Goal: Task Accomplishment & Management: Use online tool/utility

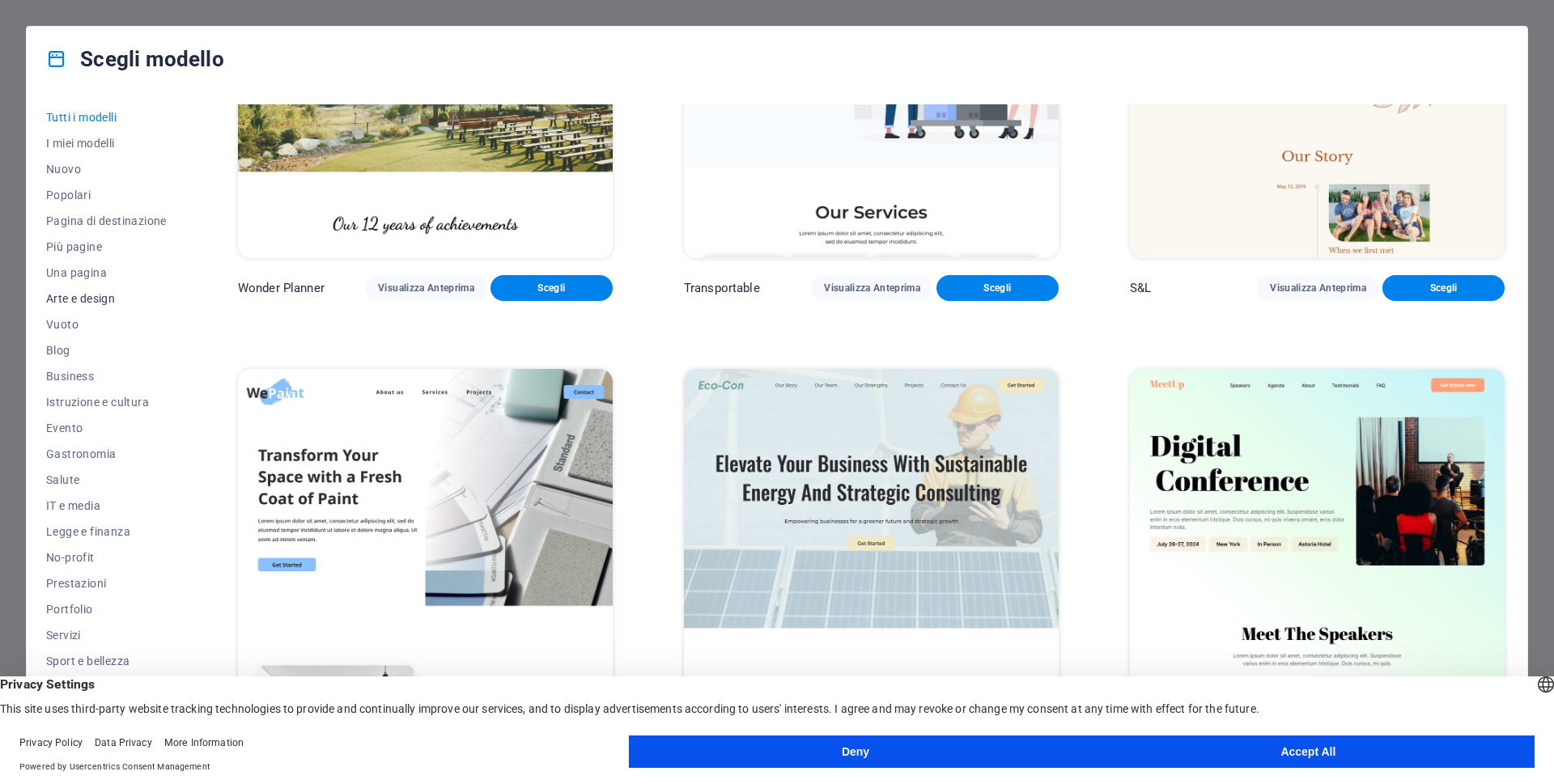
scroll to position [1132, 0]
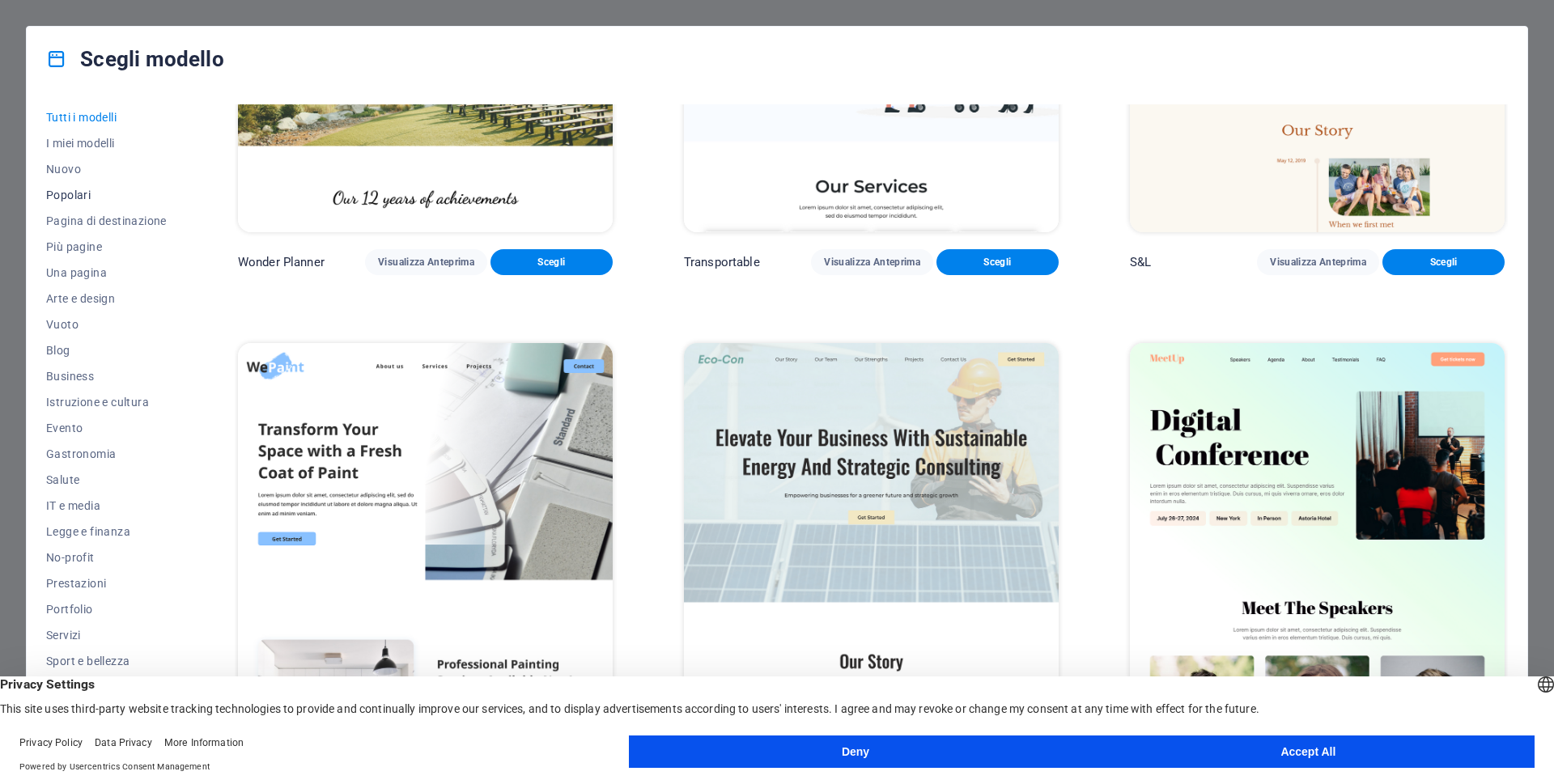
click at [64, 191] on span "Popolari" at bounding box center [107, 195] width 121 height 13
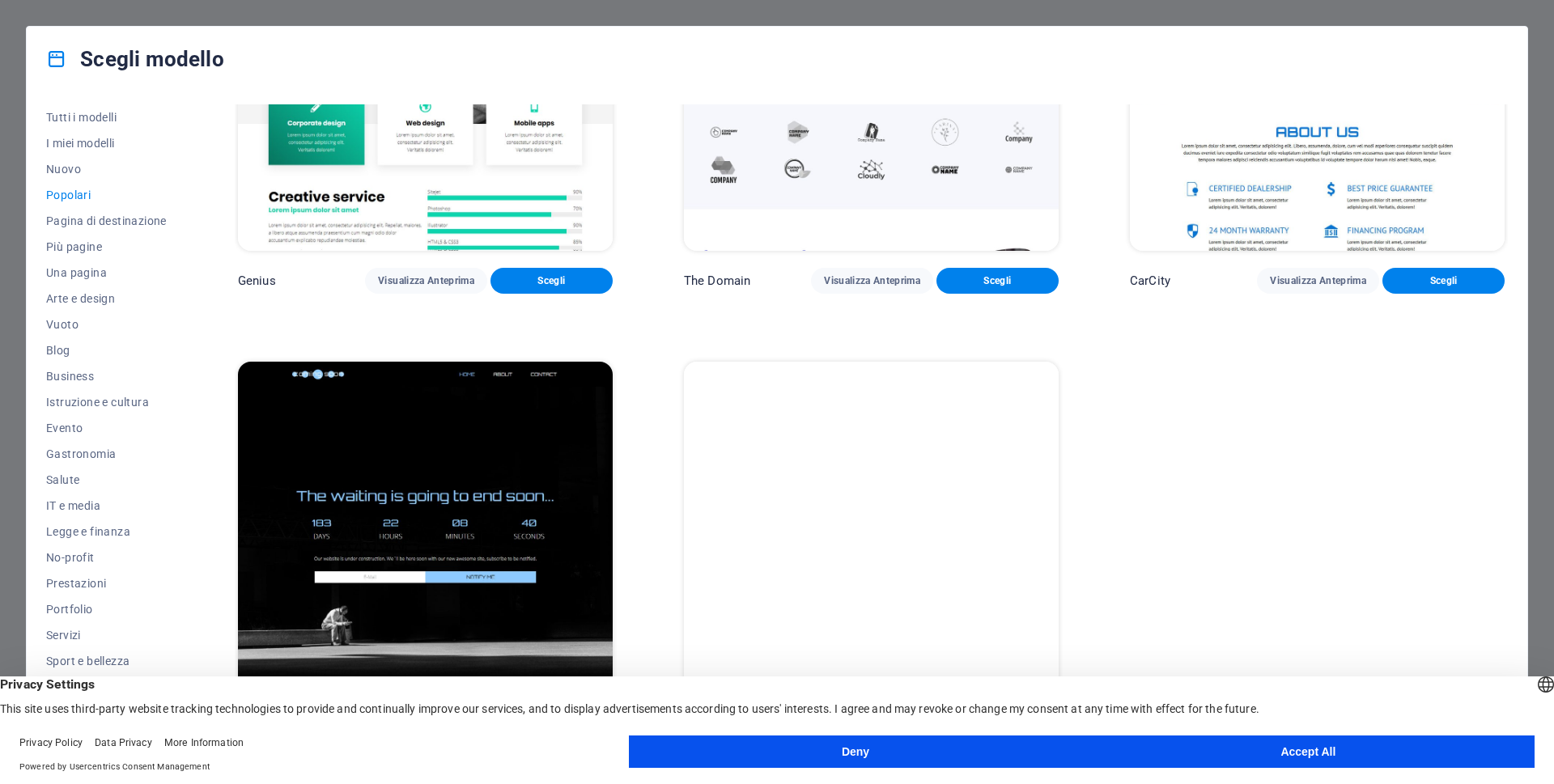
scroll to position [1864, 0]
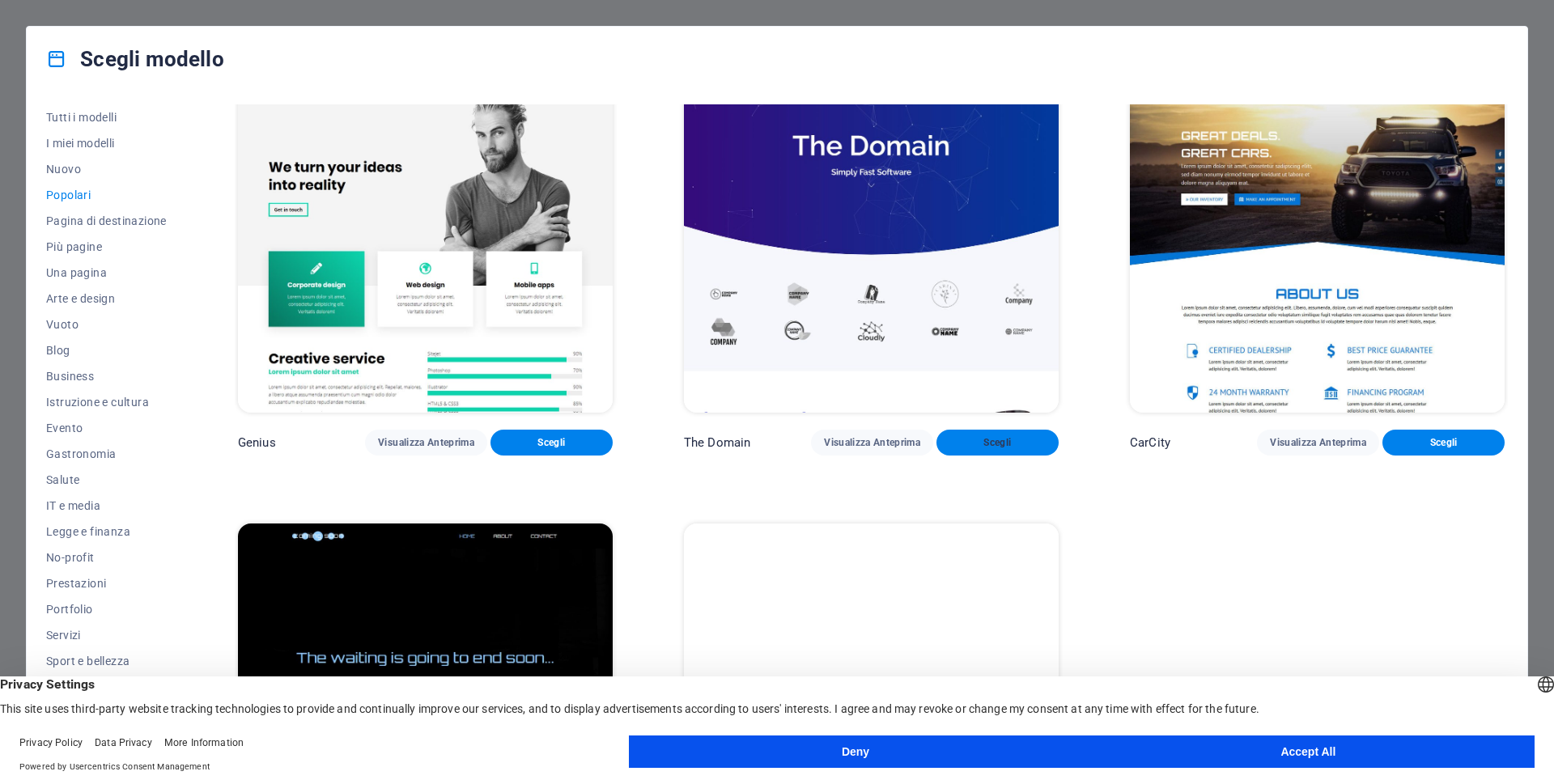
click at [1007, 436] on span "Scegli" at bounding box center [997, 443] width 96 height 13
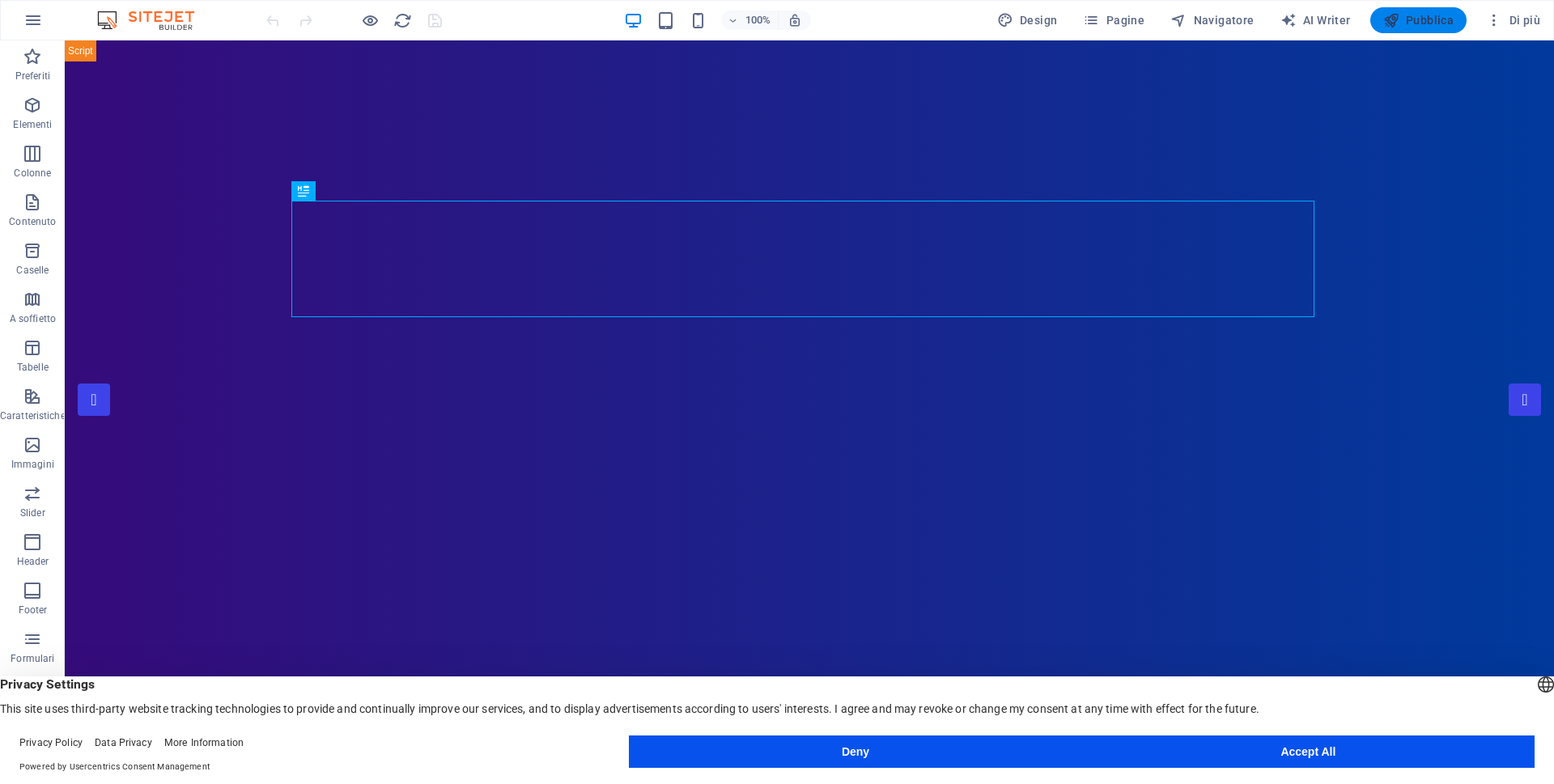
click at [1413, 23] on span "Pubblica" at bounding box center [1418, 20] width 71 height 16
